Goal: Contribute content: Add original content to the website for others to see

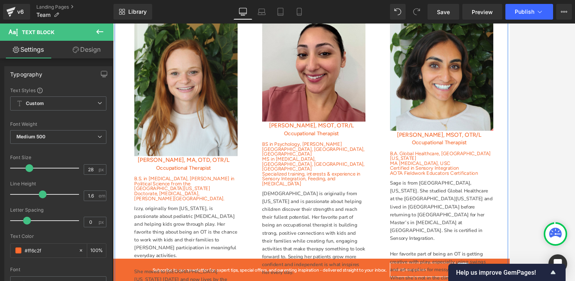
scroll to position [1138, 0]
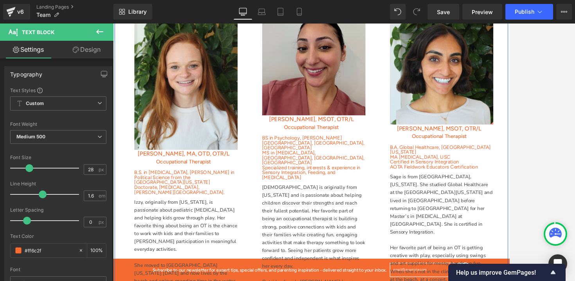
click at [331, 61] on img at bounding box center [352, 71] width 123 height 123
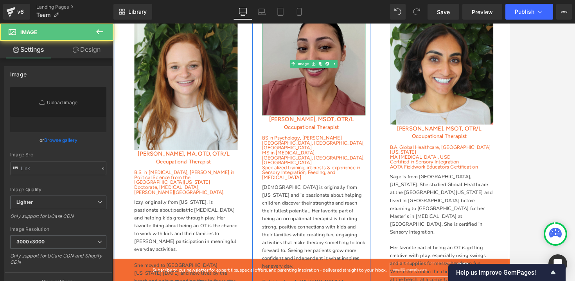
type input "[URL][DOMAIN_NAME]"
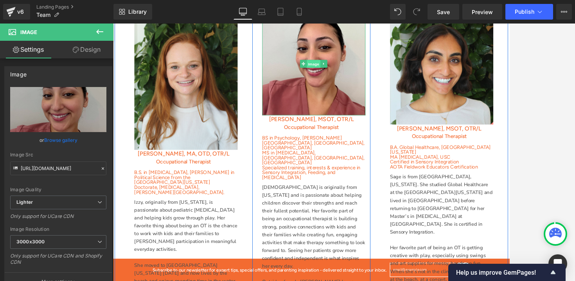
click at [344, 67] on link "Image" at bounding box center [348, 71] width 24 height 9
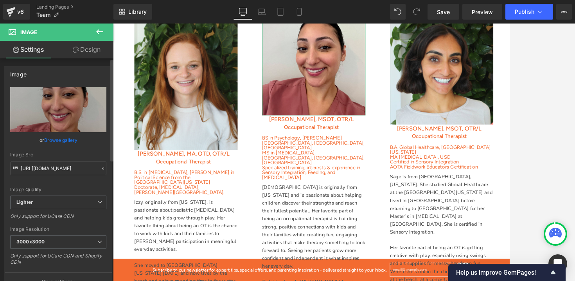
click at [72, 140] on link "Browse gallery" at bounding box center [60, 140] width 33 height 14
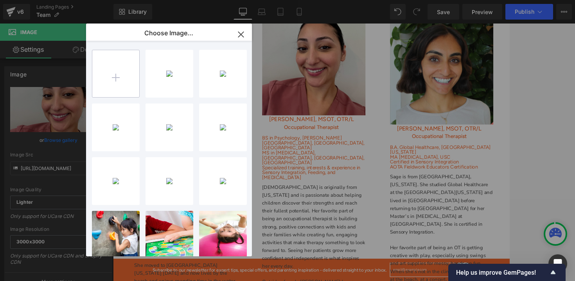
click at [121, 63] on input "file" at bounding box center [115, 73] width 47 height 47
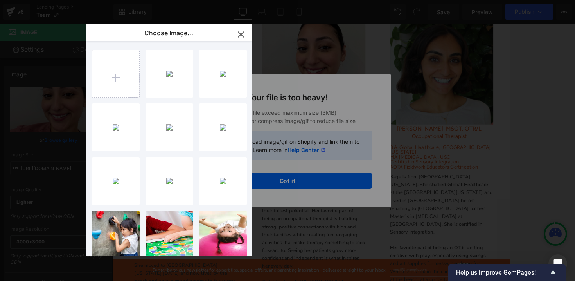
click at [273, 0] on div "Text Color Highlight Color #333333 Choose Image... Back to Library Insert Scree…" at bounding box center [287, 0] width 575 height 0
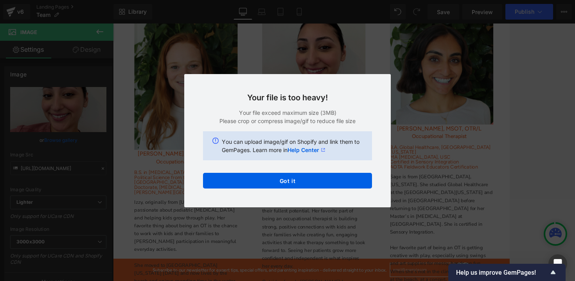
click at [273, 115] on p "Your file exceed maximum size (3MB)" at bounding box center [287, 112] width 169 height 8
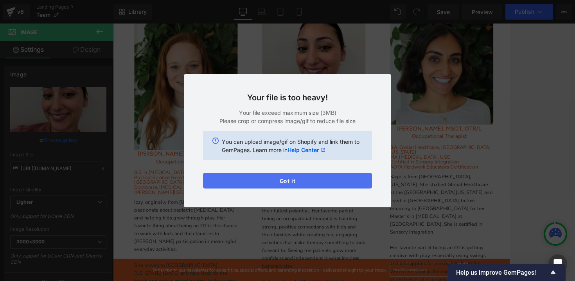
click at [300, 182] on button "Got it" at bounding box center [287, 181] width 169 height 16
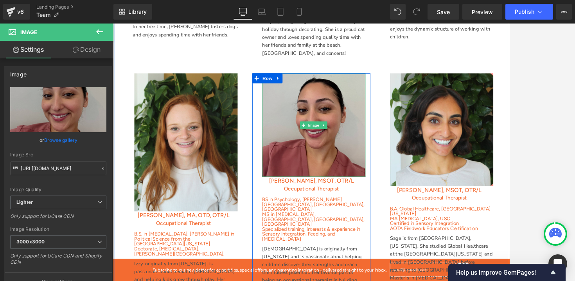
scroll to position [1066, 0]
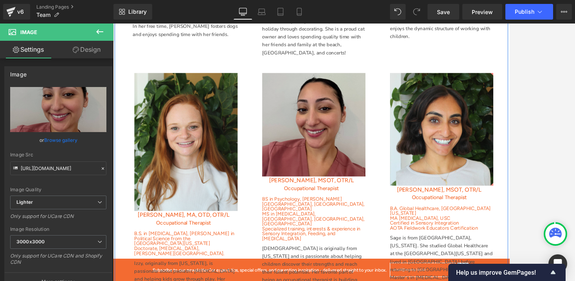
click at [354, 135] on img at bounding box center [352, 144] width 123 height 123
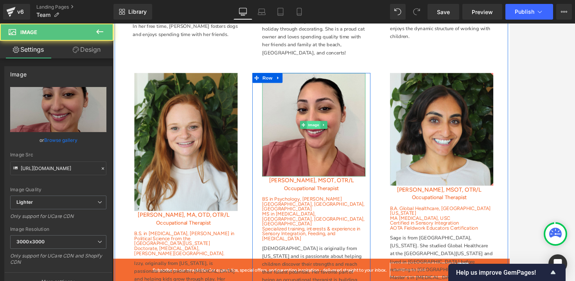
click at [353, 140] on span "Image" at bounding box center [353, 144] width 16 height 9
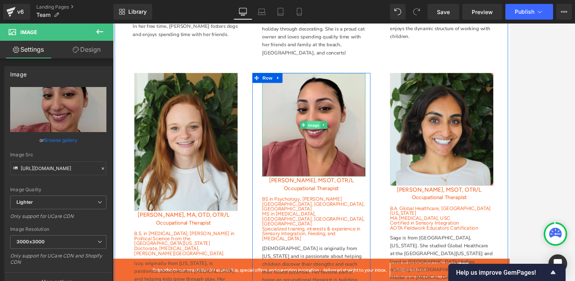
click at [352, 140] on span "Image" at bounding box center [353, 144] width 16 height 9
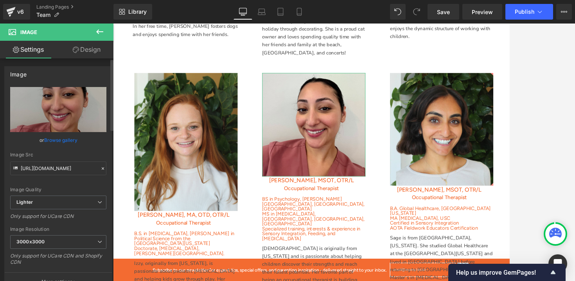
click at [53, 141] on link "Browse gallery" at bounding box center [60, 140] width 33 height 14
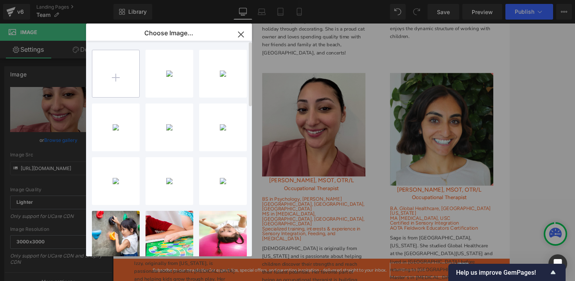
click at [112, 74] on input "file" at bounding box center [115, 73] width 47 height 47
type input "C:\fakepath\Ateet- updated pic.jpg"
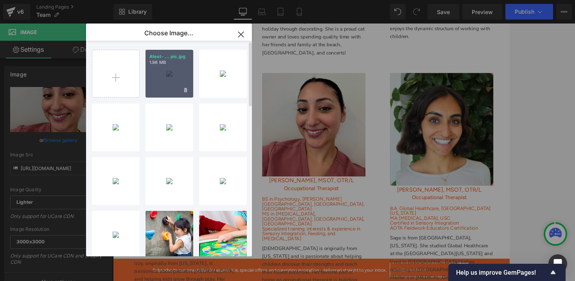
click at [169, 74] on div "Ateet- ... pic.jpg 1.98 MB" at bounding box center [170, 74] width 48 height 48
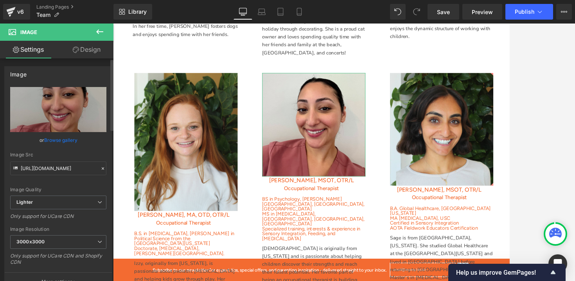
click at [57, 138] on link "Browse gallery" at bounding box center [60, 140] width 33 height 14
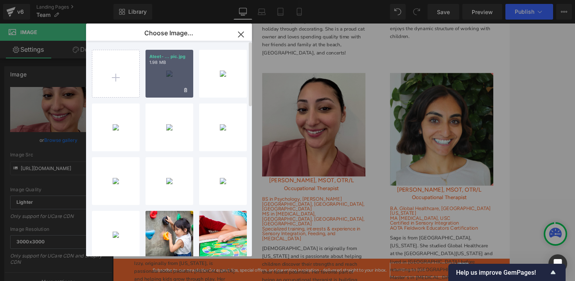
click at [166, 74] on div "Ateet- ... pic.jpg 1.98 MB" at bounding box center [170, 74] width 48 height 48
type input "[URL][DOMAIN_NAME]"
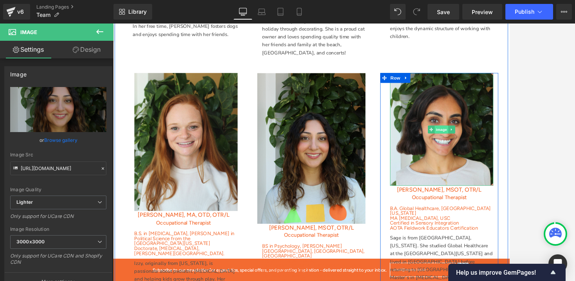
click at [502, 145] on span "Image" at bounding box center [505, 149] width 16 height 9
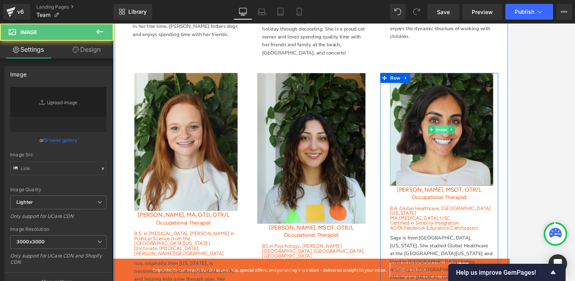
type input "[URL][DOMAIN_NAME]"
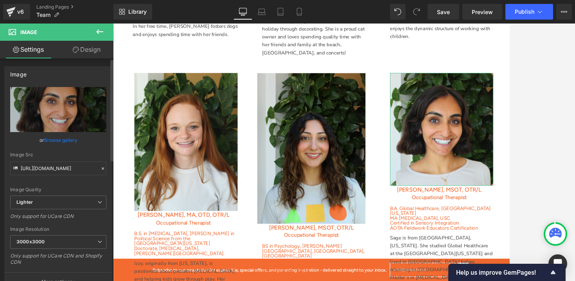
click at [66, 139] on link "Browse gallery" at bounding box center [60, 140] width 33 height 14
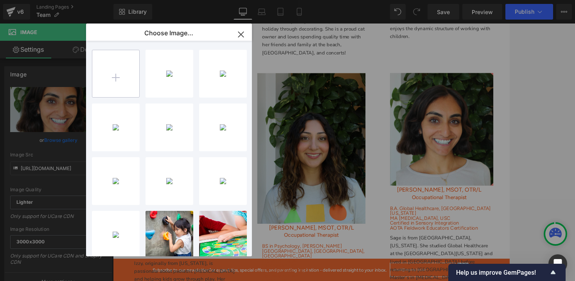
click at [123, 76] on input "file" at bounding box center [115, 73] width 47 height 47
type input "C:\fakepath\Sage- updated pic.jpg"
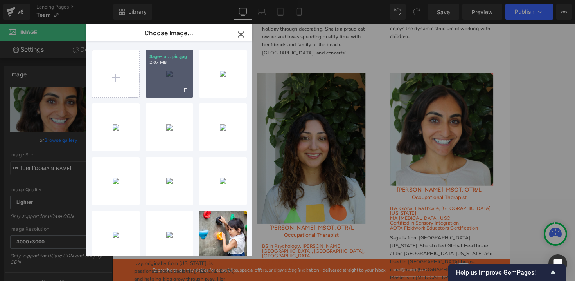
click at [172, 68] on div "Sage- u... pic.jpg 2.67 MB" at bounding box center [170, 74] width 48 height 48
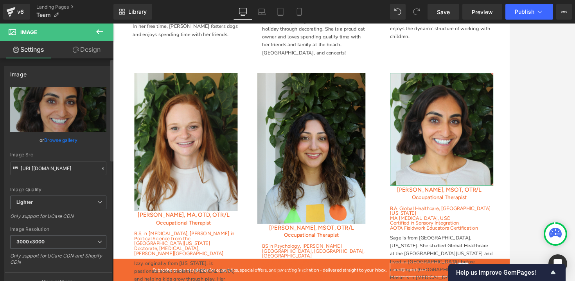
click at [63, 138] on link "Browse gallery" at bounding box center [60, 140] width 33 height 14
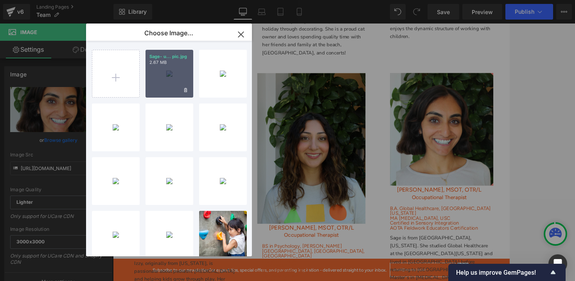
click at [171, 66] on div "Sage- u... pic.jpg 2.67 MB" at bounding box center [170, 74] width 48 height 48
type input "[URL][DOMAIN_NAME]"
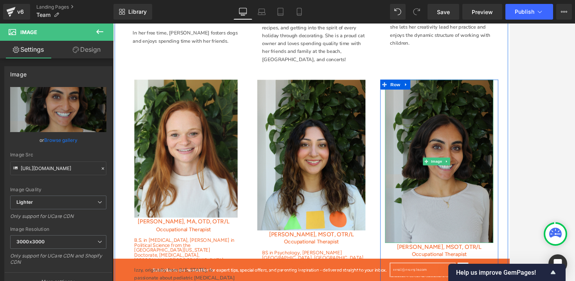
scroll to position [1056, 0]
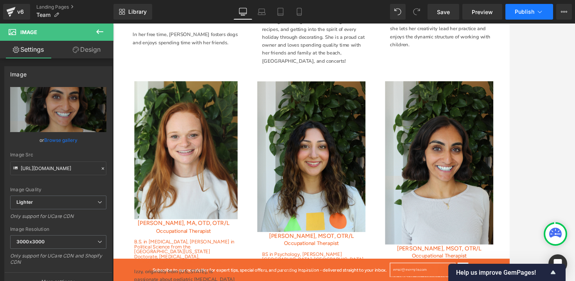
click at [522, 11] on span "Publish" at bounding box center [525, 12] width 20 height 6
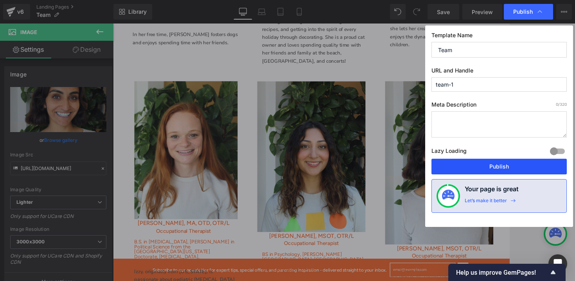
click at [463, 169] on button "Publish" at bounding box center [499, 166] width 135 height 16
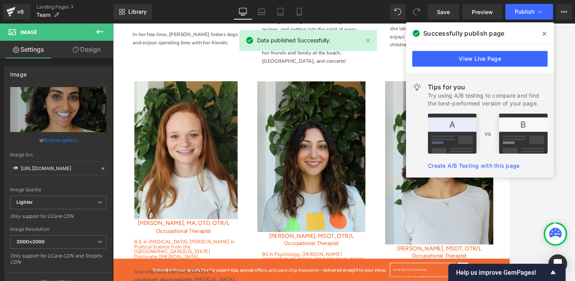
click at [542, 32] on span at bounding box center [544, 33] width 13 height 13
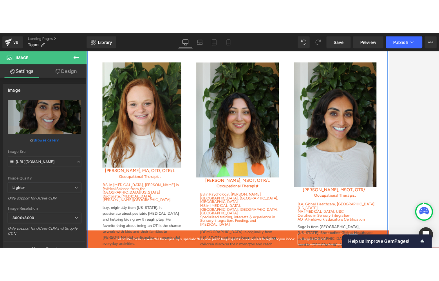
scroll to position [1108, 0]
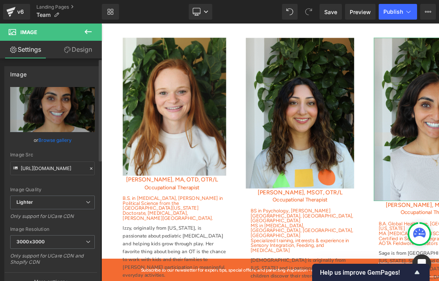
click at [66, 140] on link "Browse gallery" at bounding box center [54, 140] width 33 height 14
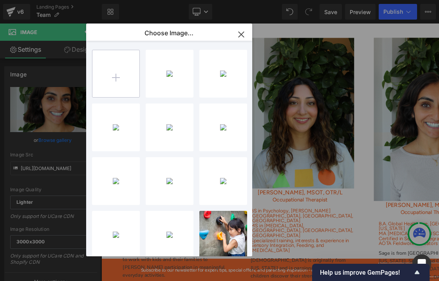
click at [111, 79] on input "file" at bounding box center [115, 73] width 47 height 47
type input "C:\fakepath\Sage- updated pic.jpeg"
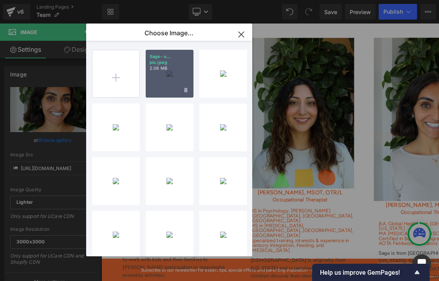
click at [164, 74] on div "Sage- u... pic.jpeg 2.06 MB" at bounding box center [170, 74] width 48 height 48
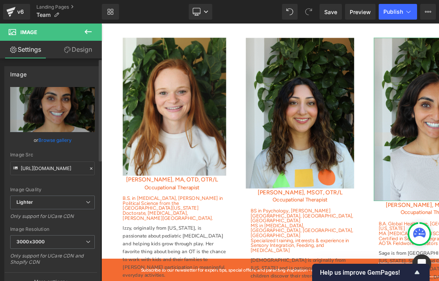
click at [54, 138] on link "Browse gallery" at bounding box center [54, 140] width 33 height 14
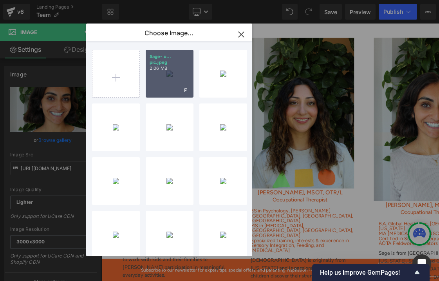
click at [171, 77] on div "Sage- u... pic.jpeg 2.06 MB" at bounding box center [170, 74] width 48 height 48
type input "[URL][DOMAIN_NAME]"
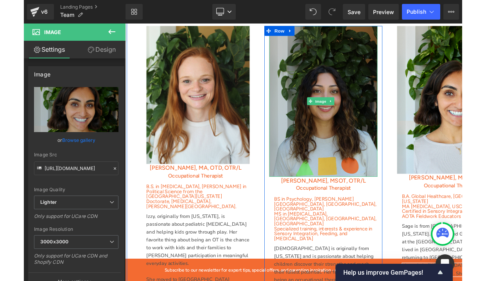
scroll to position [1125, 0]
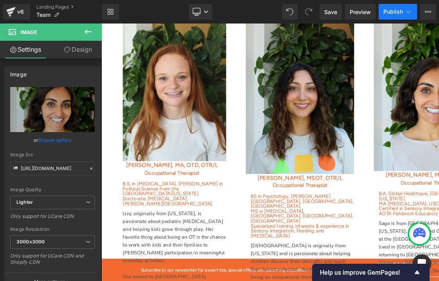
click at [392, 7] on button "Publish" at bounding box center [397, 12] width 38 height 16
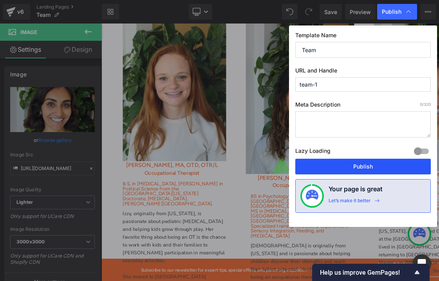
click at [333, 165] on button "Publish" at bounding box center [362, 166] width 135 height 16
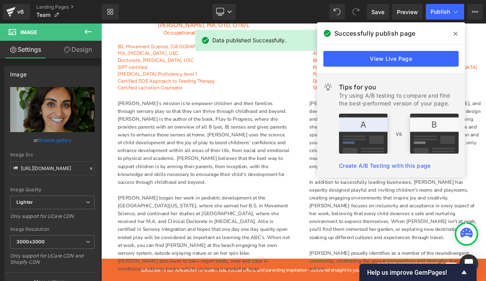
scroll to position [376, 0]
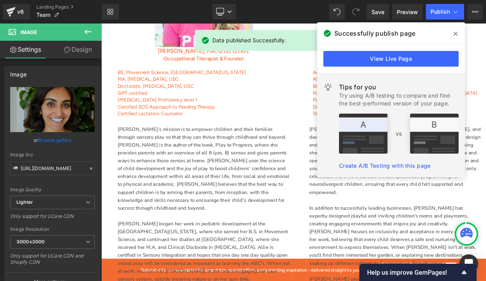
click at [455, 32] on icon at bounding box center [456, 34] width 4 height 6
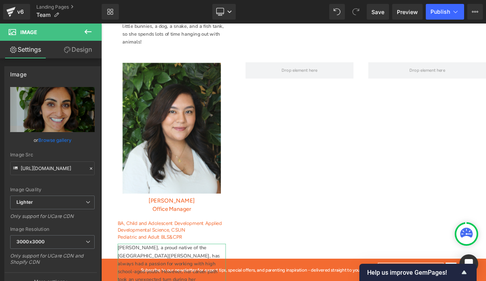
scroll to position [2401, 0]
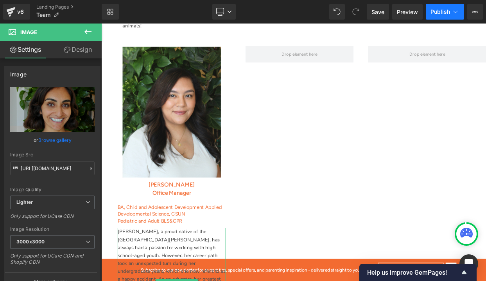
click at [437, 16] on button "Publish" at bounding box center [445, 12] width 38 height 16
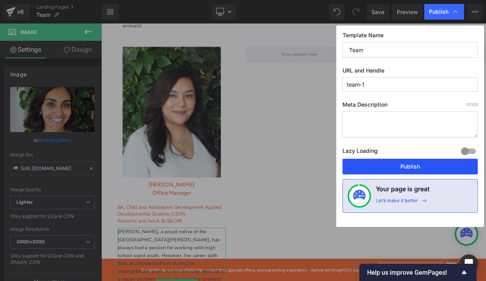
click at [375, 171] on button "Publish" at bounding box center [410, 166] width 135 height 16
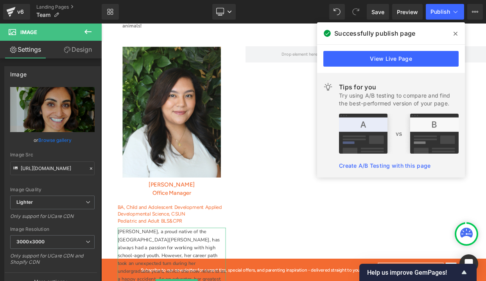
click at [310, 53] on div "Image Row [PERSON_NAME] Office Manager Heading BA, Child and Adolescent Develop…" at bounding box center [338, 237] width 458 height 396
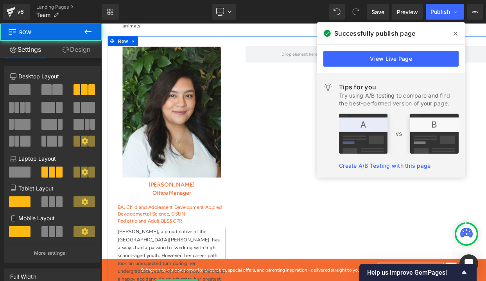
click at [326, 67] on div "Image Row [PERSON_NAME] Office Manager Heading BA, Child and Adolescent Develop…" at bounding box center [338, 237] width 458 height 396
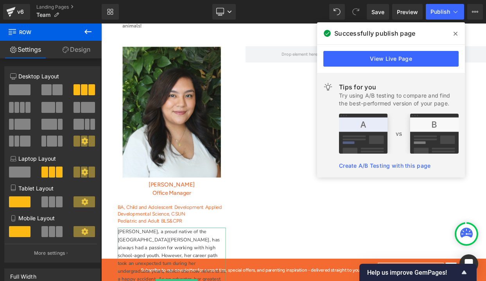
click at [451, 35] on span at bounding box center [456, 33] width 13 height 13
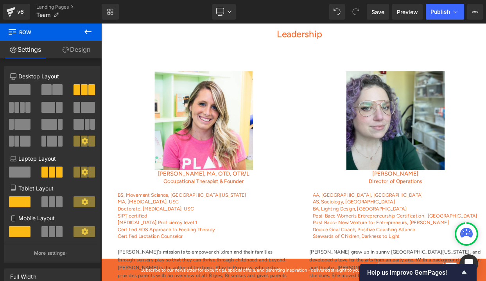
scroll to position [235, 0]
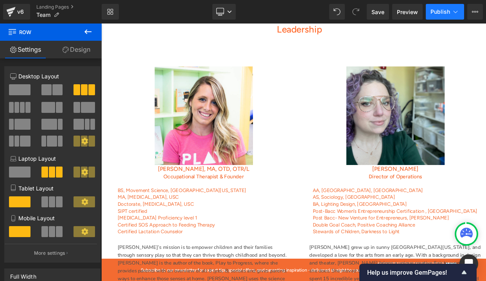
click at [438, 17] on button "Publish" at bounding box center [445, 12] width 38 height 16
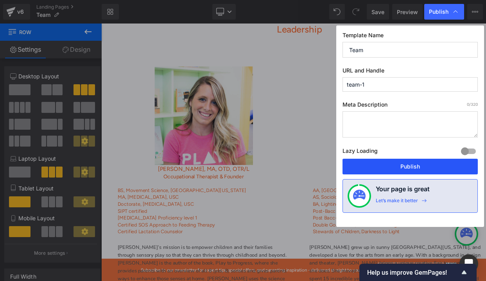
click at [413, 170] on button "Publish" at bounding box center [410, 166] width 135 height 16
